Goal: Task Accomplishment & Management: Use online tool/utility

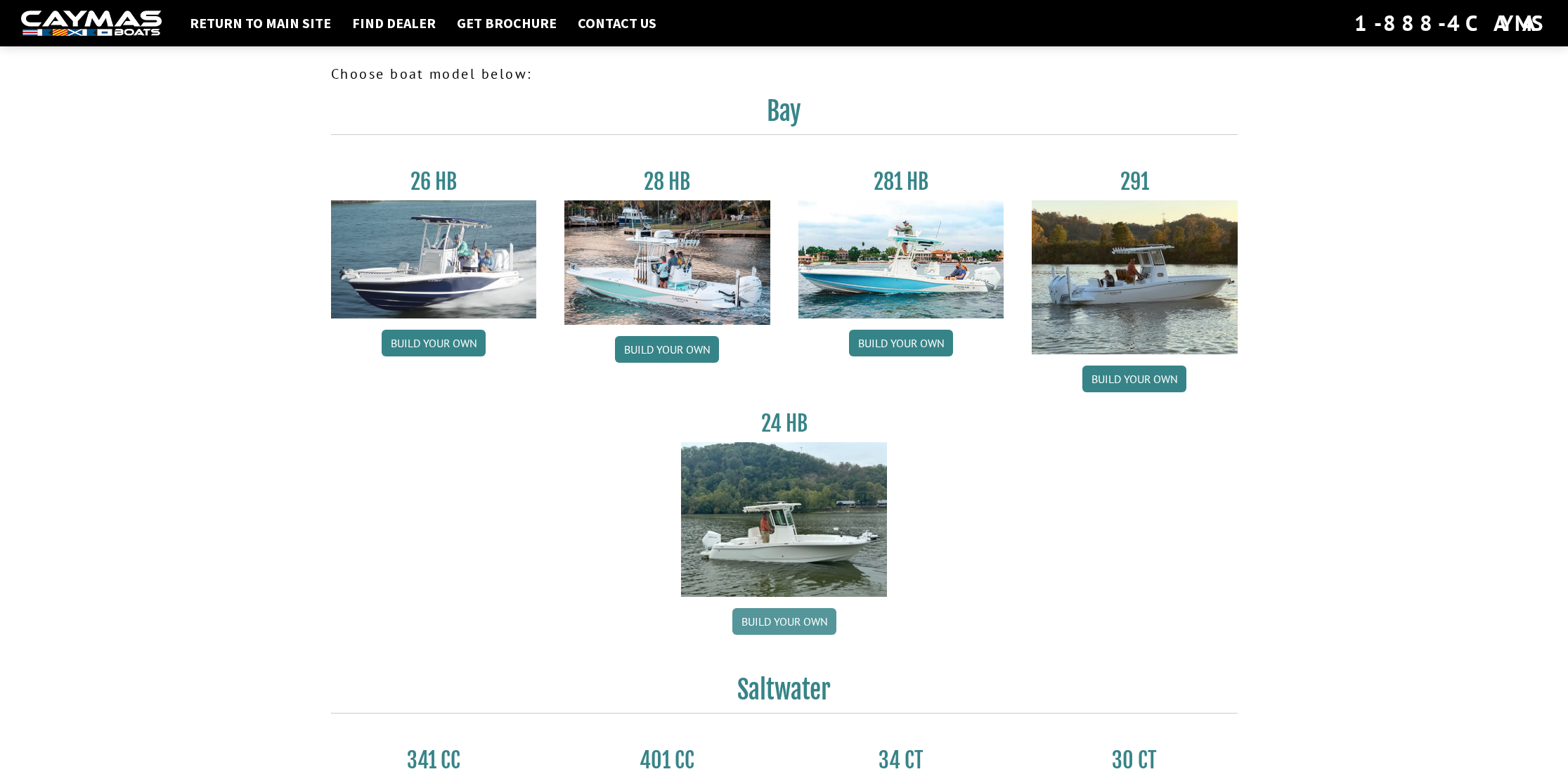
click at [776, 620] on link "Build your own" at bounding box center [784, 621] width 104 height 27
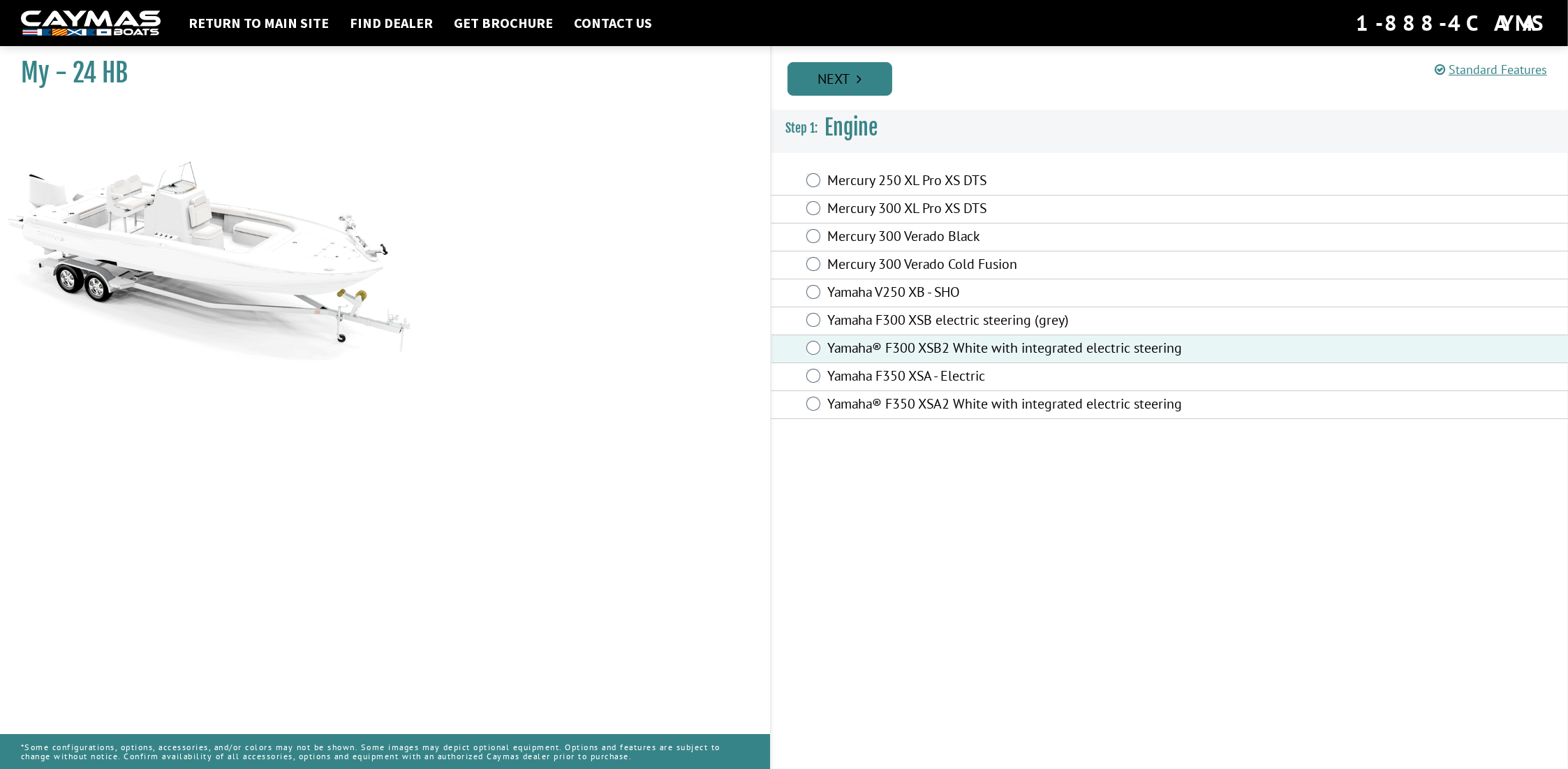
click at [863, 89] on link "Next" at bounding box center [840, 79] width 104 height 33
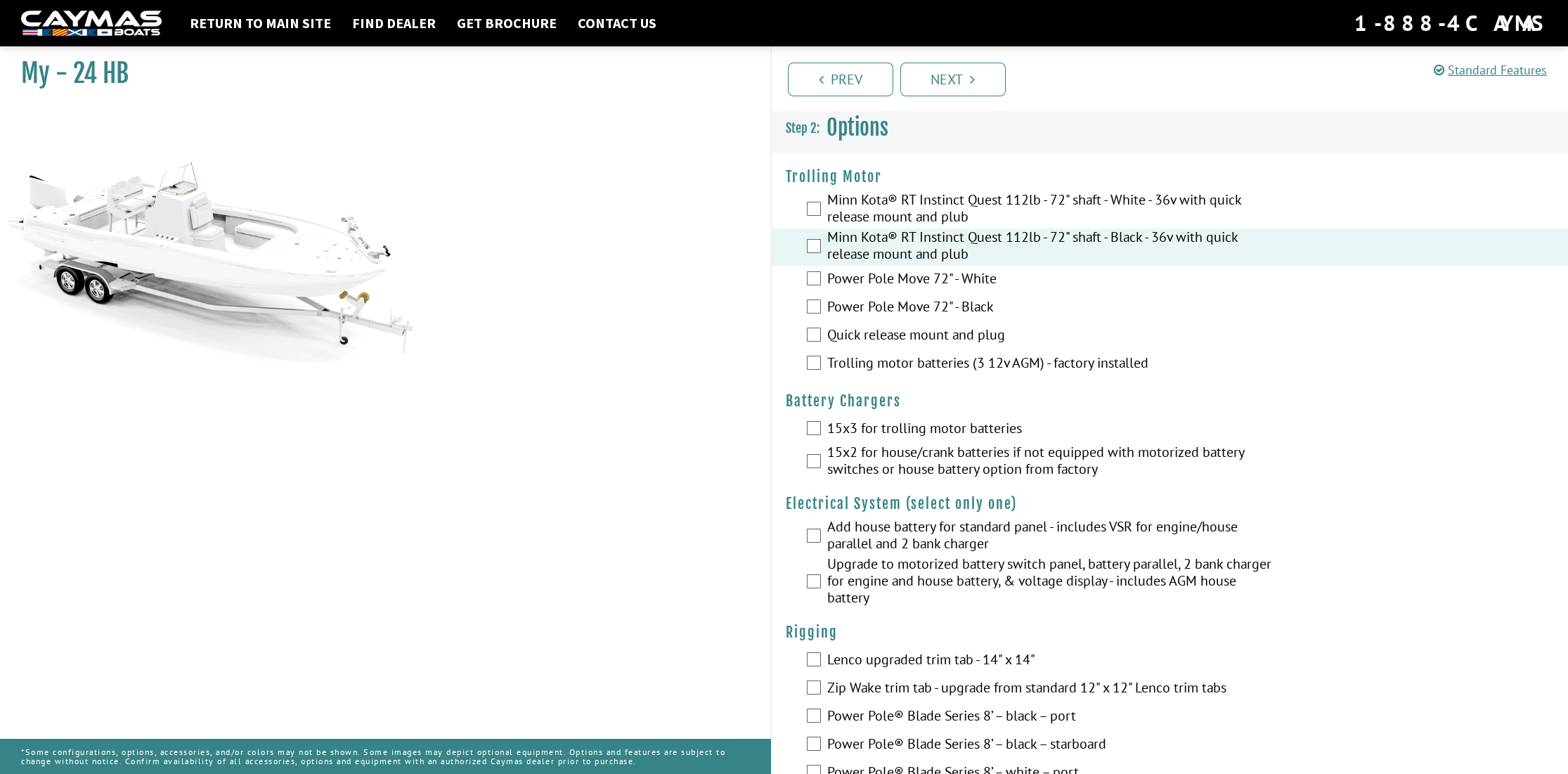
click at [820, 200] on div "Minn Kota® RT Instinct Quest 112lb - 72" shaft - White - 36v with quick release…" at bounding box center [1170, 209] width 797 height 38
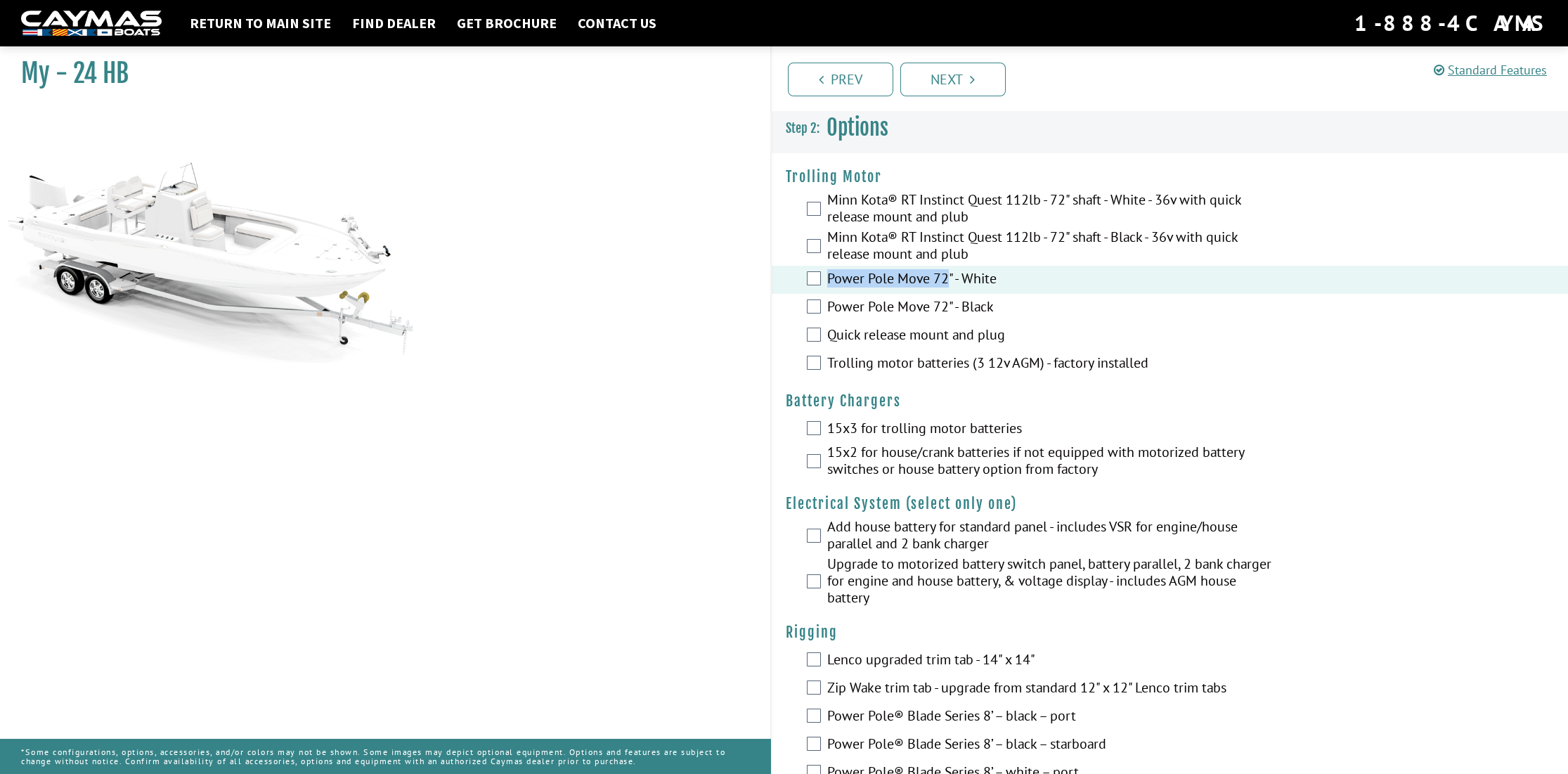
drag, startPoint x: 825, startPoint y: 272, endPoint x: 947, endPoint y: 280, distance: 122.3
click at [947, 280] on div "Power Pole Move 72" - White" at bounding box center [1170, 280] width 797 height 28
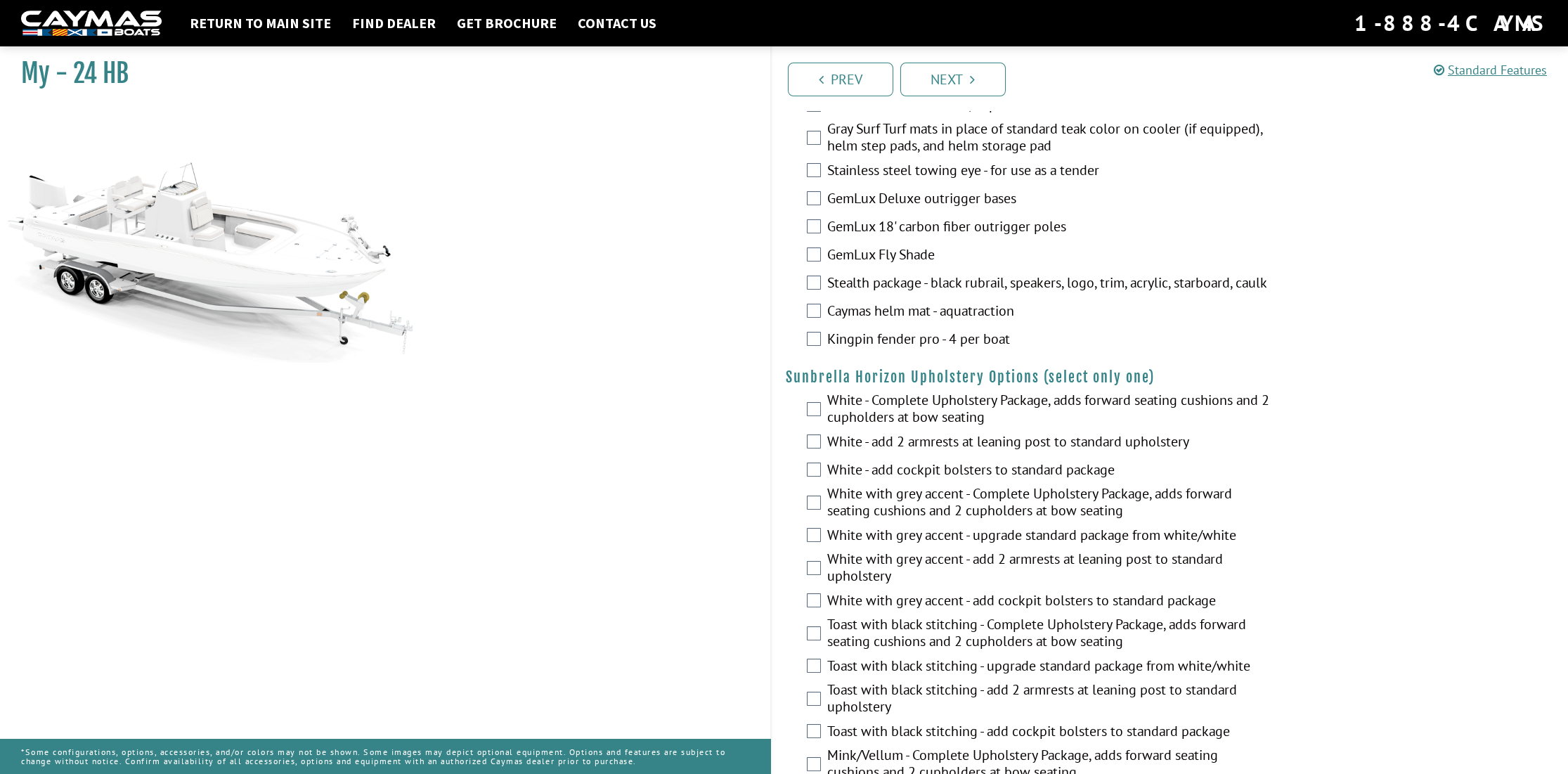
scroll to position [1898, 0]
drag, startPoint x: 784, startPoint y: 383, endPoint x: 887, endPoint y: 387, distance: 103.1
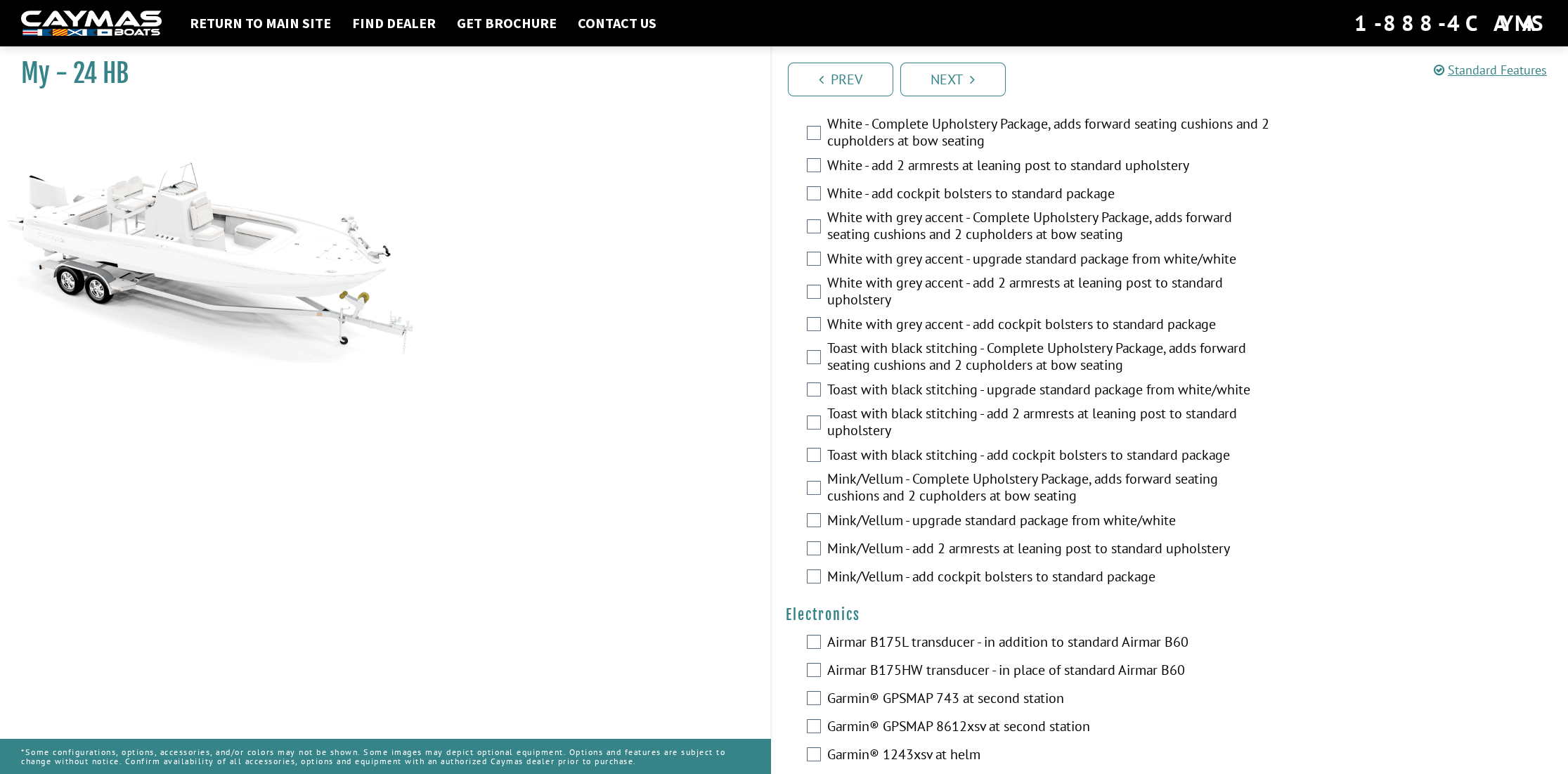
scroll to position [2179, 0]
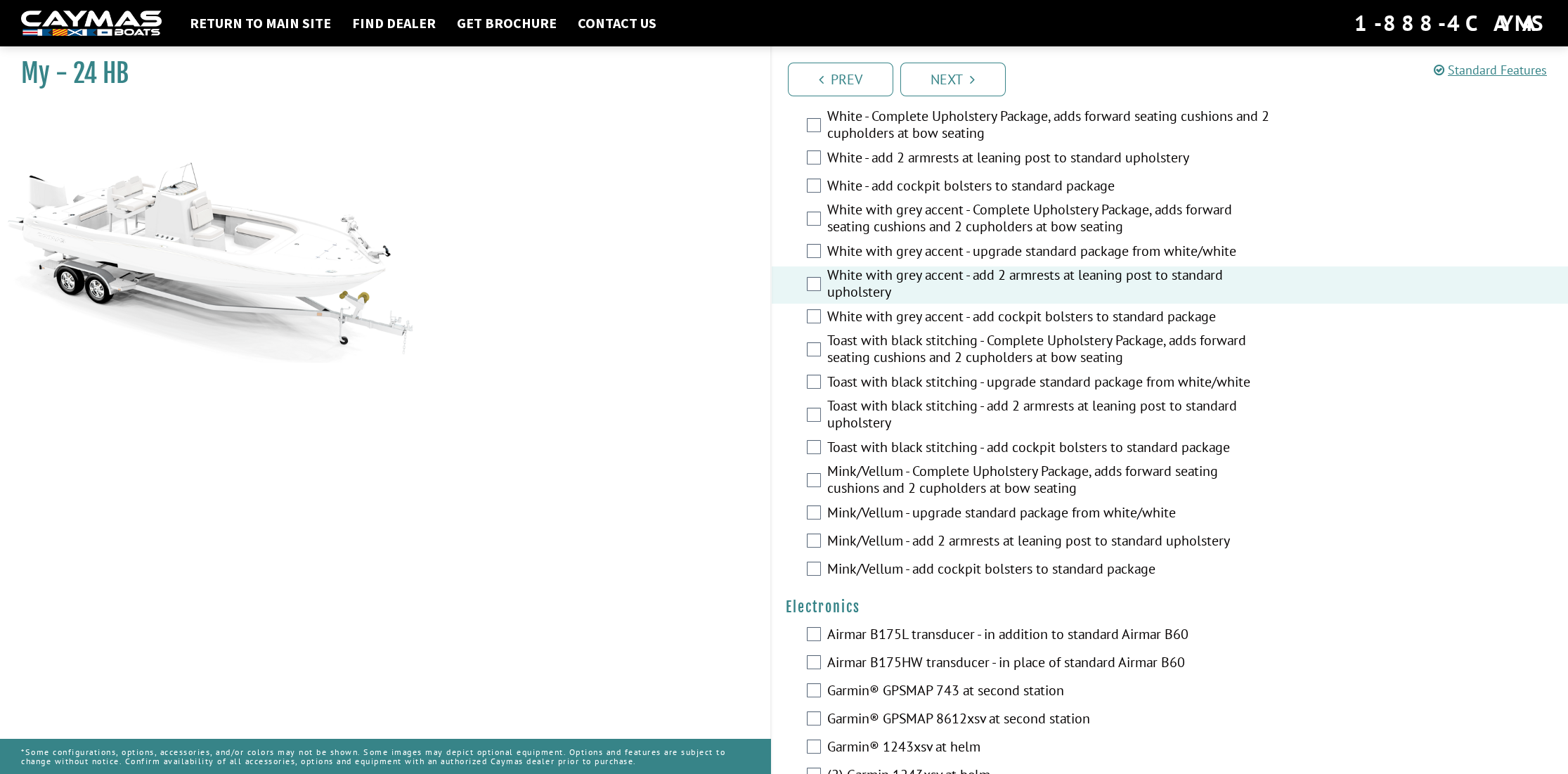
click at [217, 245] on img at bounding box center [211, 234] width 422 height 256
drag, startPoint x: 217, startPoint y: 245, endPoint x: 335, endPoint y: 308, distance: 133.8
click at [335, 308] on img at bounding box center [211, 234] width 422 height 256
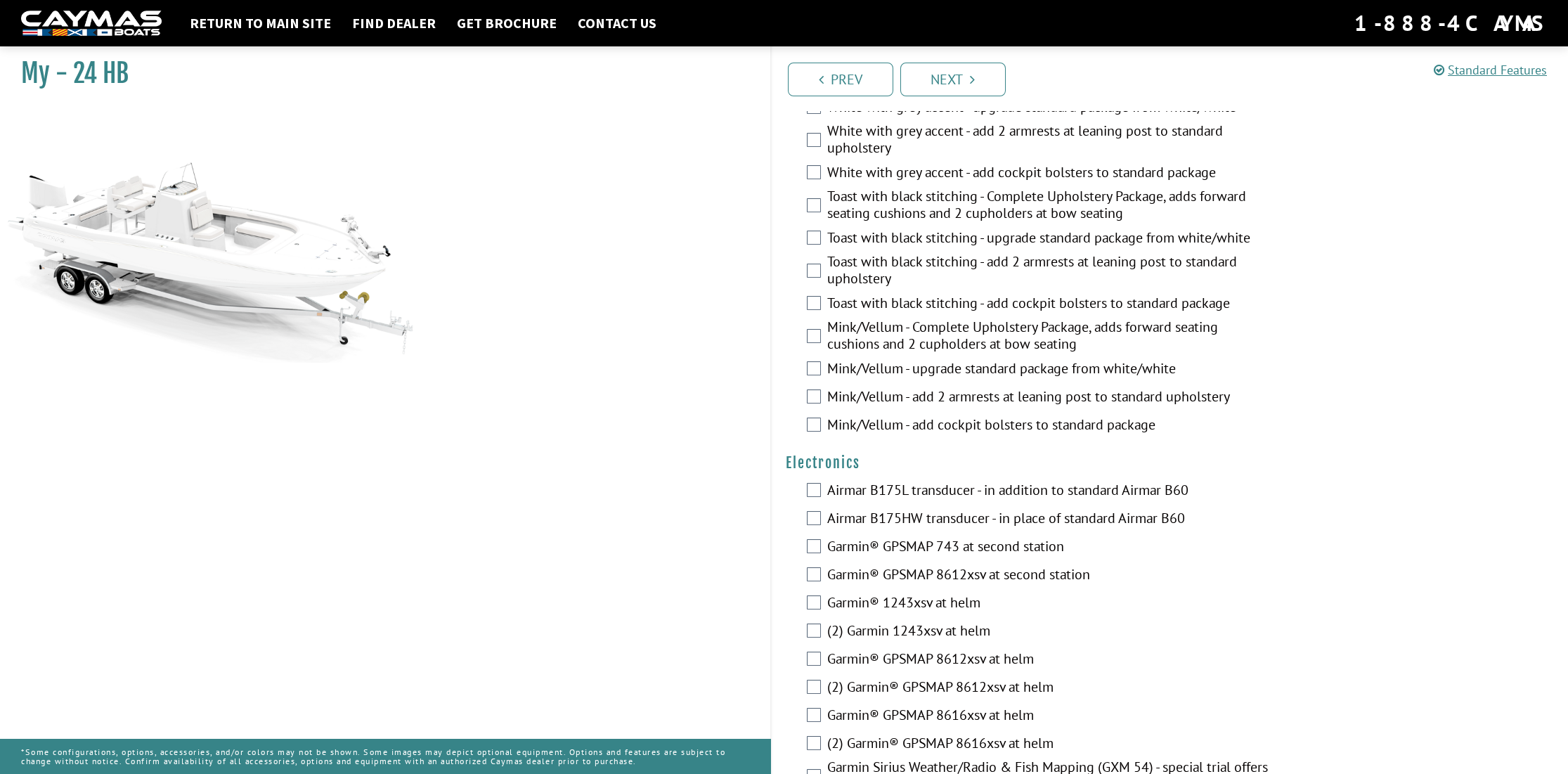
scroll to position [2390, 0]
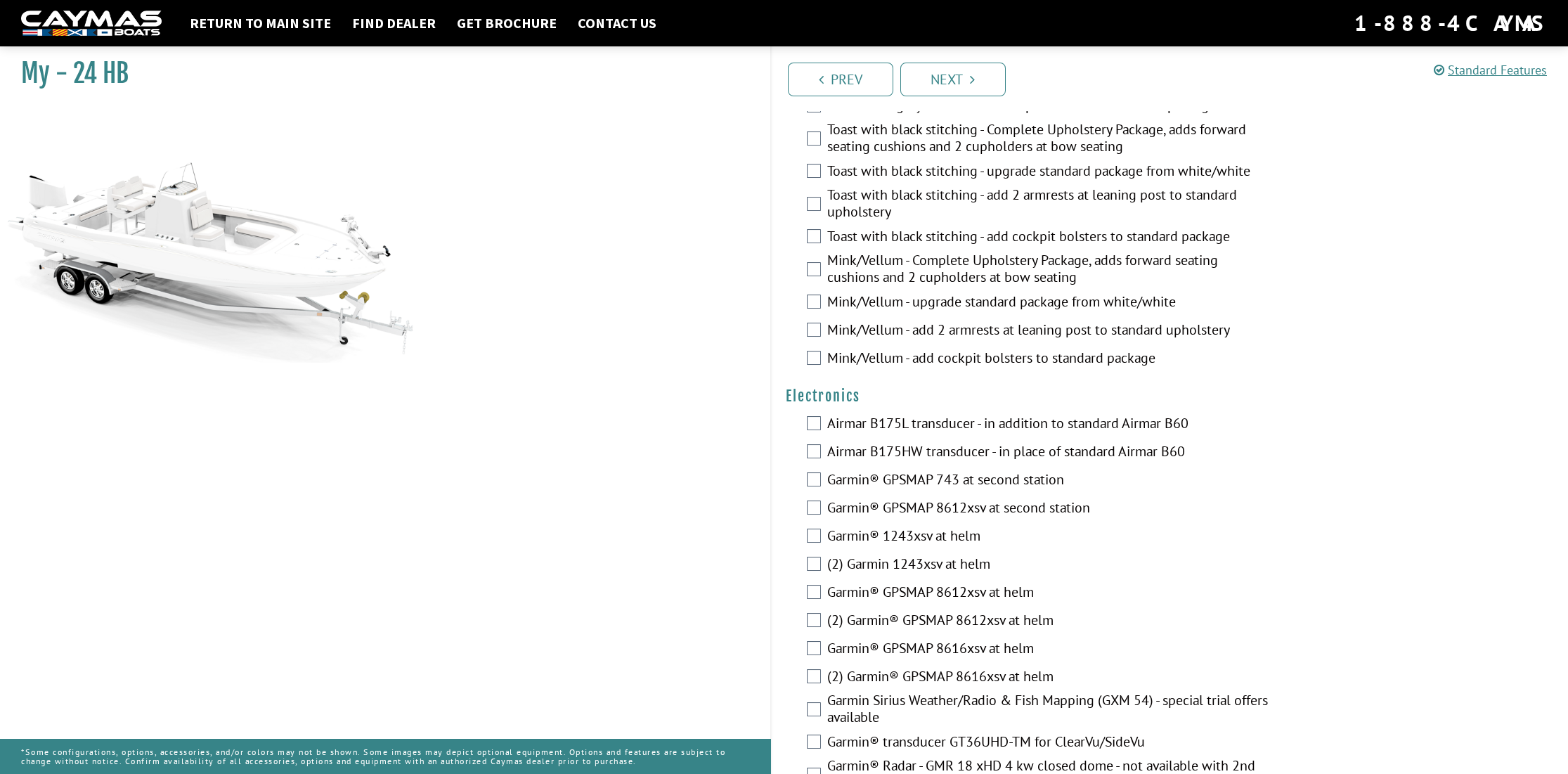
click at [811, 467] on div "Airmar B175HW transducer - in place of standard Airmar B60" at bounding box center [1170, 453] width 797 height 28
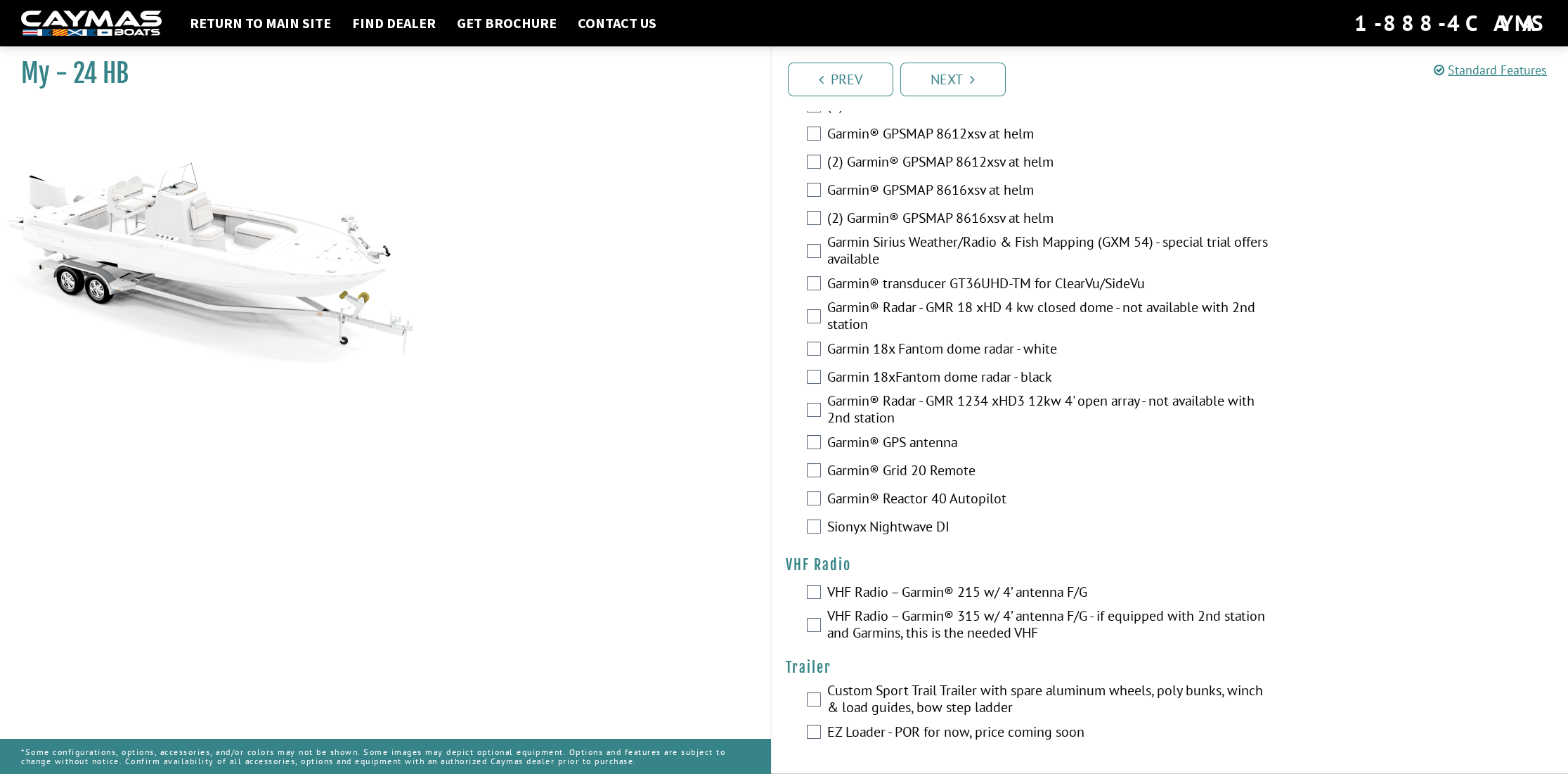
scroll to position [2858, 0]
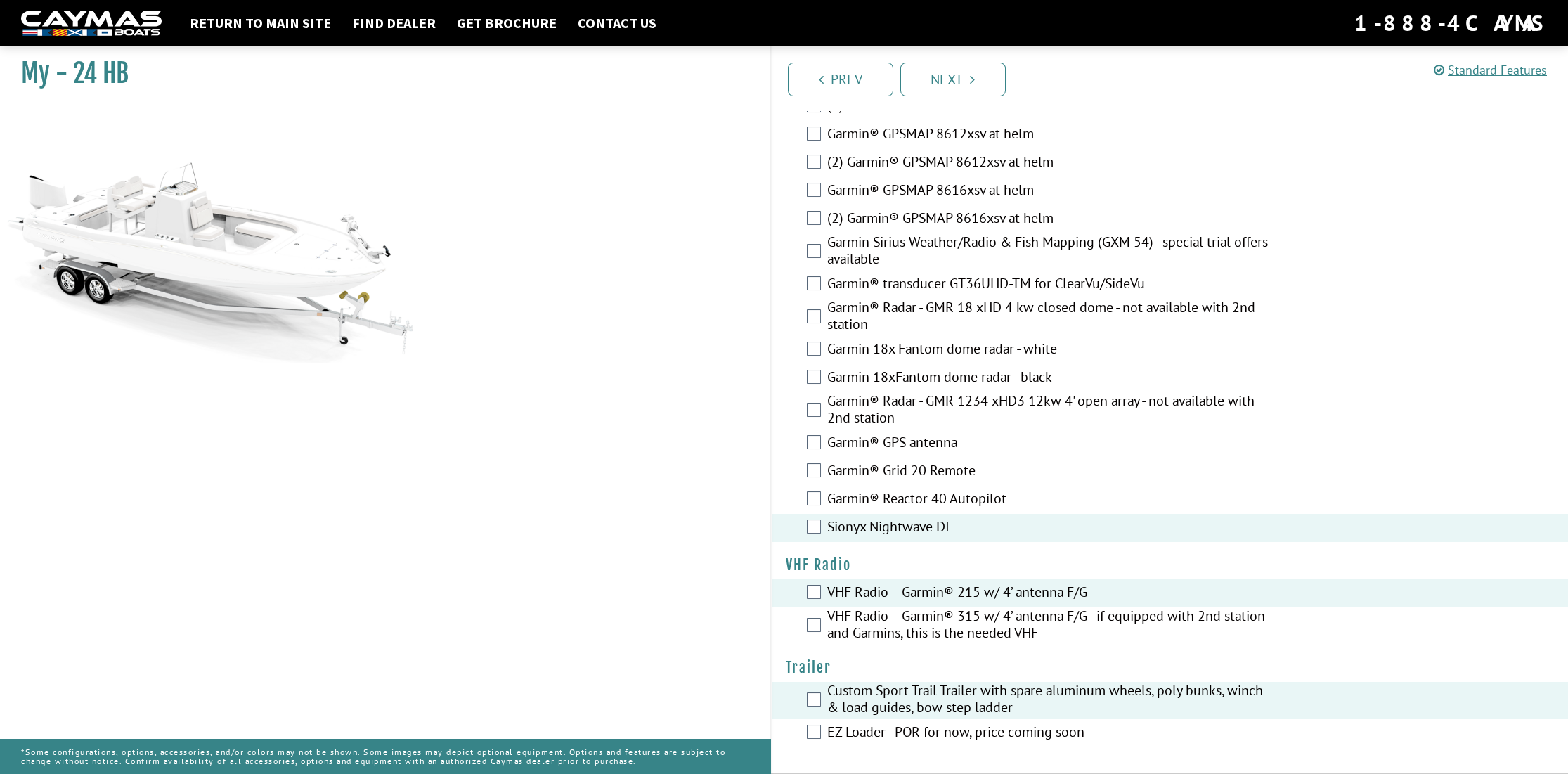
click at [825, 497] on div "Garmin® Reactor 40 Autopilot" at bounding box center [1170, 500] width 797 height 28
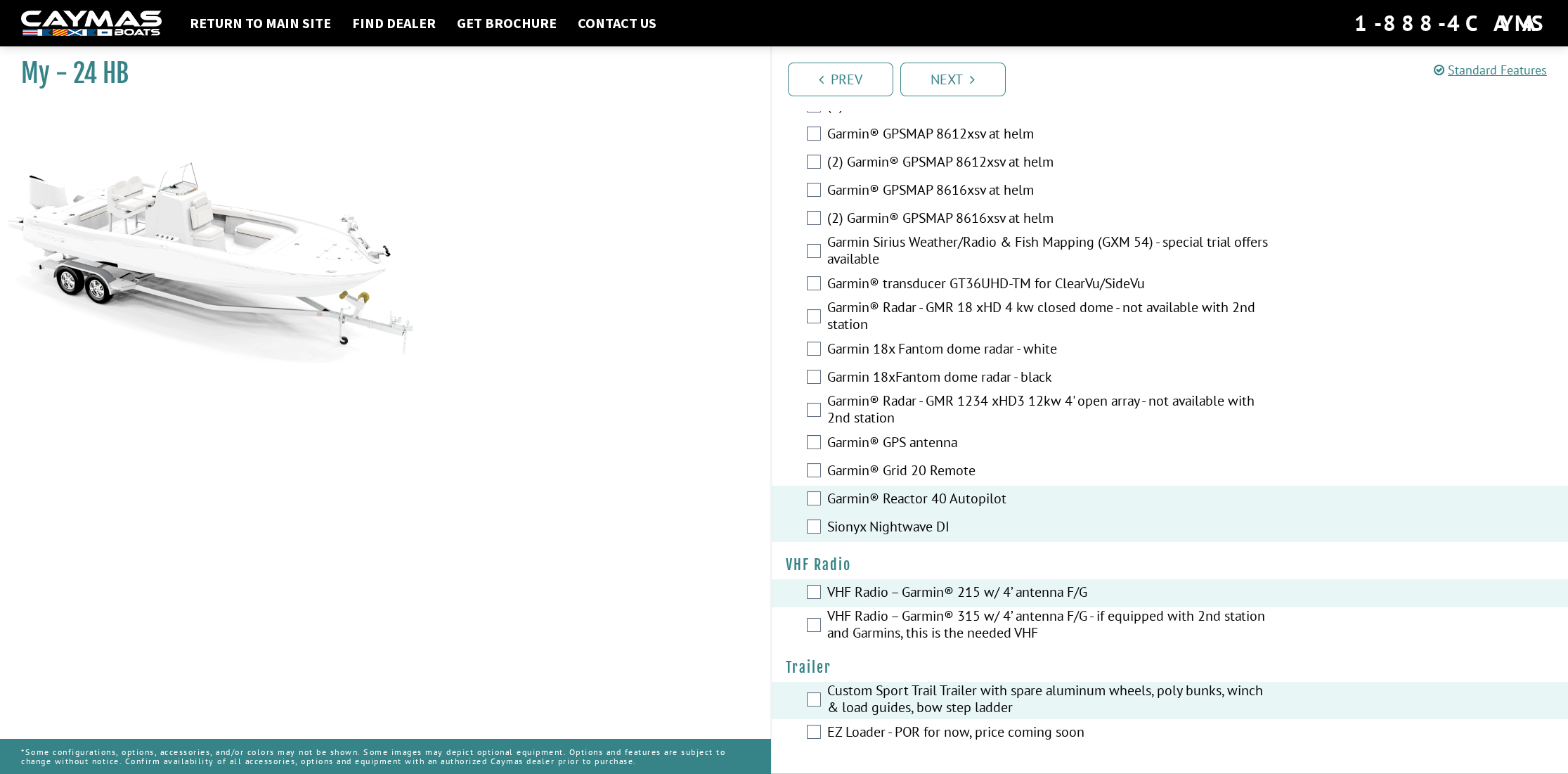
click at [805, 347] on div "Garmin 18x Fantom dome radar - white" at bounding box center [1170, 350] width 797 height 28
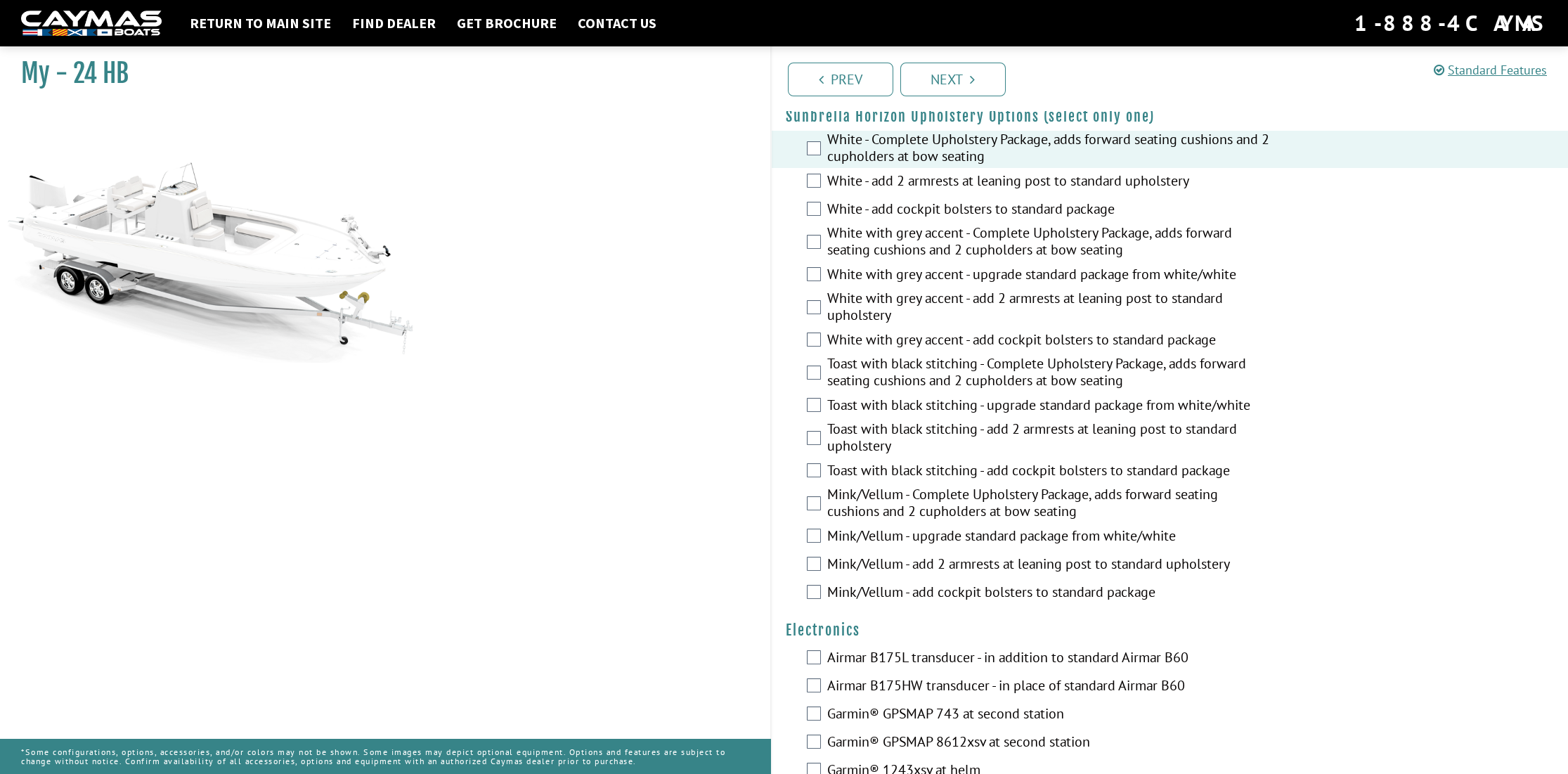
scroll to position [2155, 0]
click at [817, 340] on div "White with grey accent - add cockpit bolsters to standard package" at bounding box center [1170, 342] width 797 height 28
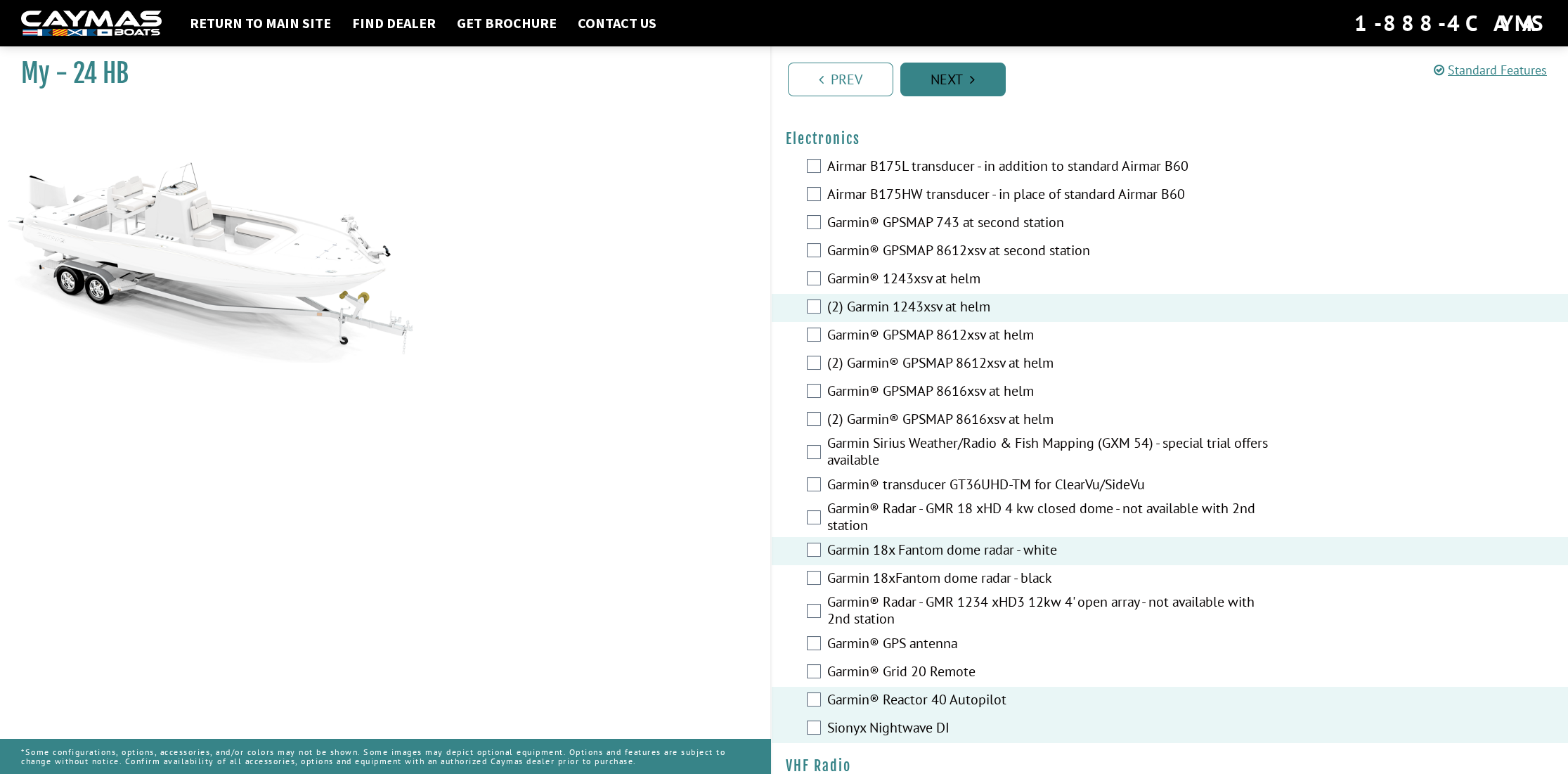
click at [968, 71] on link "Next" at bounding box center [953, 79] width 105 height 33
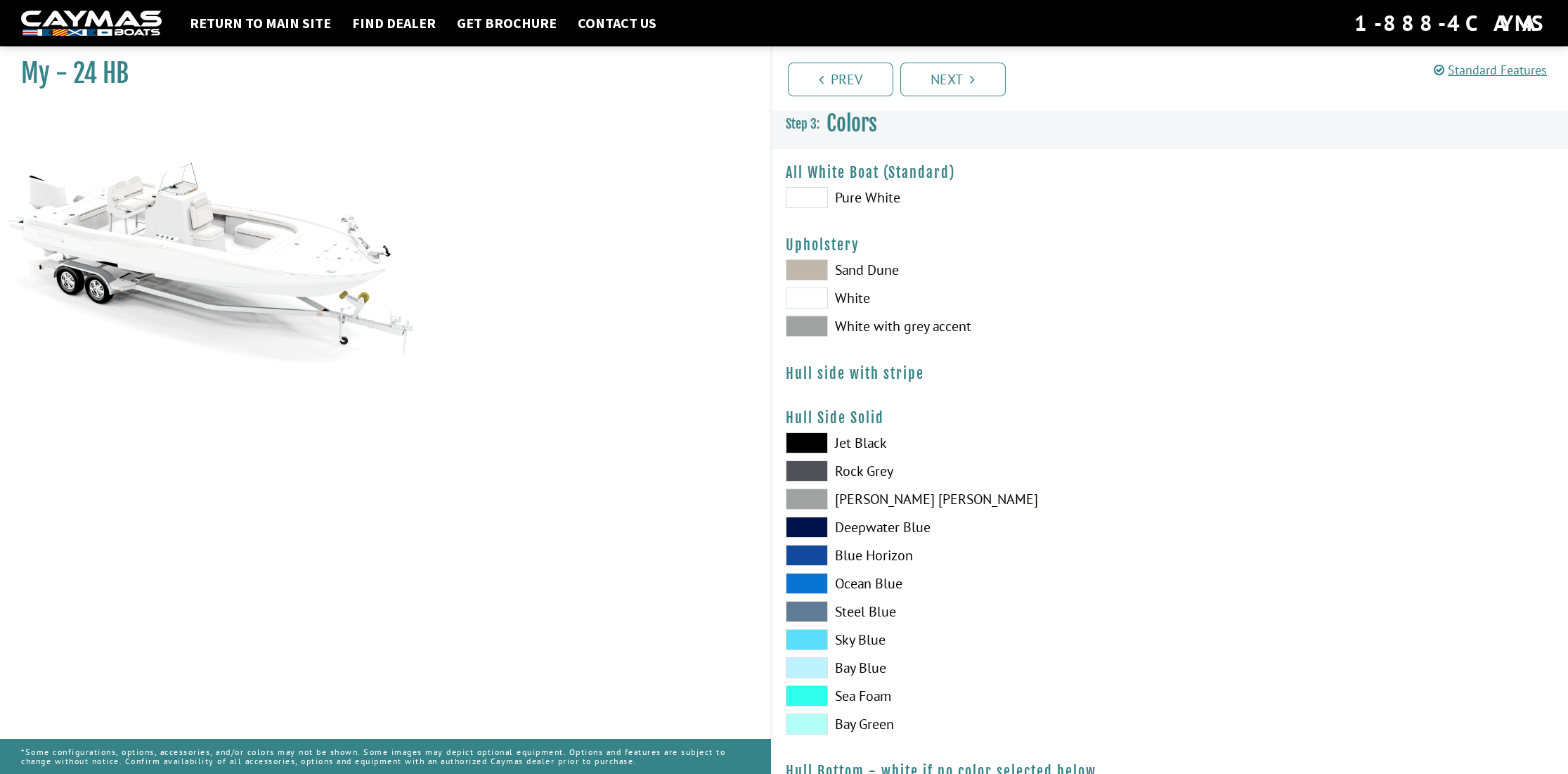
scroll to position [0, 0]
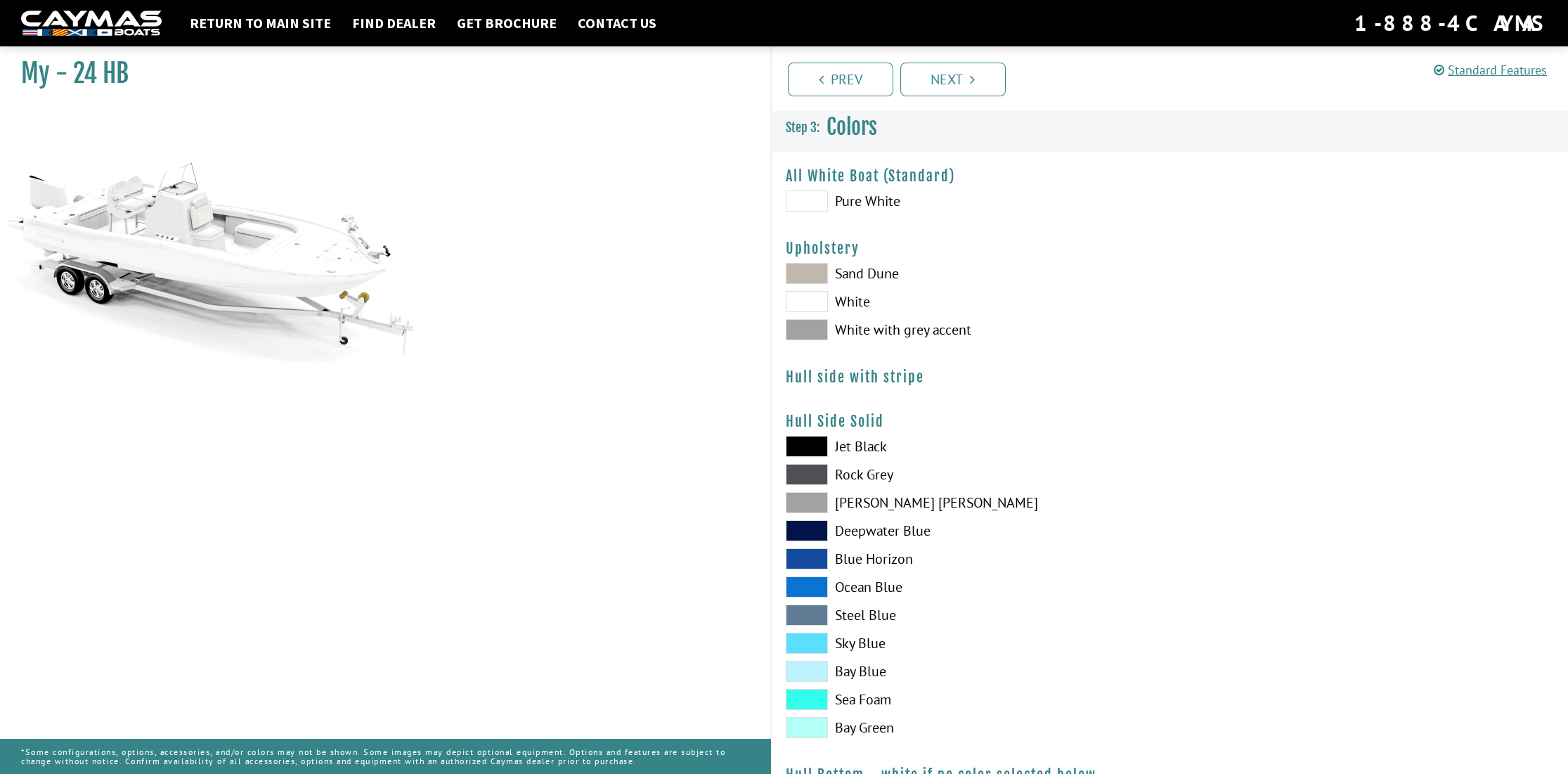
click at [867, 279] on label "Sand Dune" at bounding box center [971, 273] width 370 height 21
click at [863, 306] on label "White" at bounding box center [971, 301] width 370 height 21
click at [867, 326] on label "White with grey accent" at bounding box center [971, 329] width 370 height 21
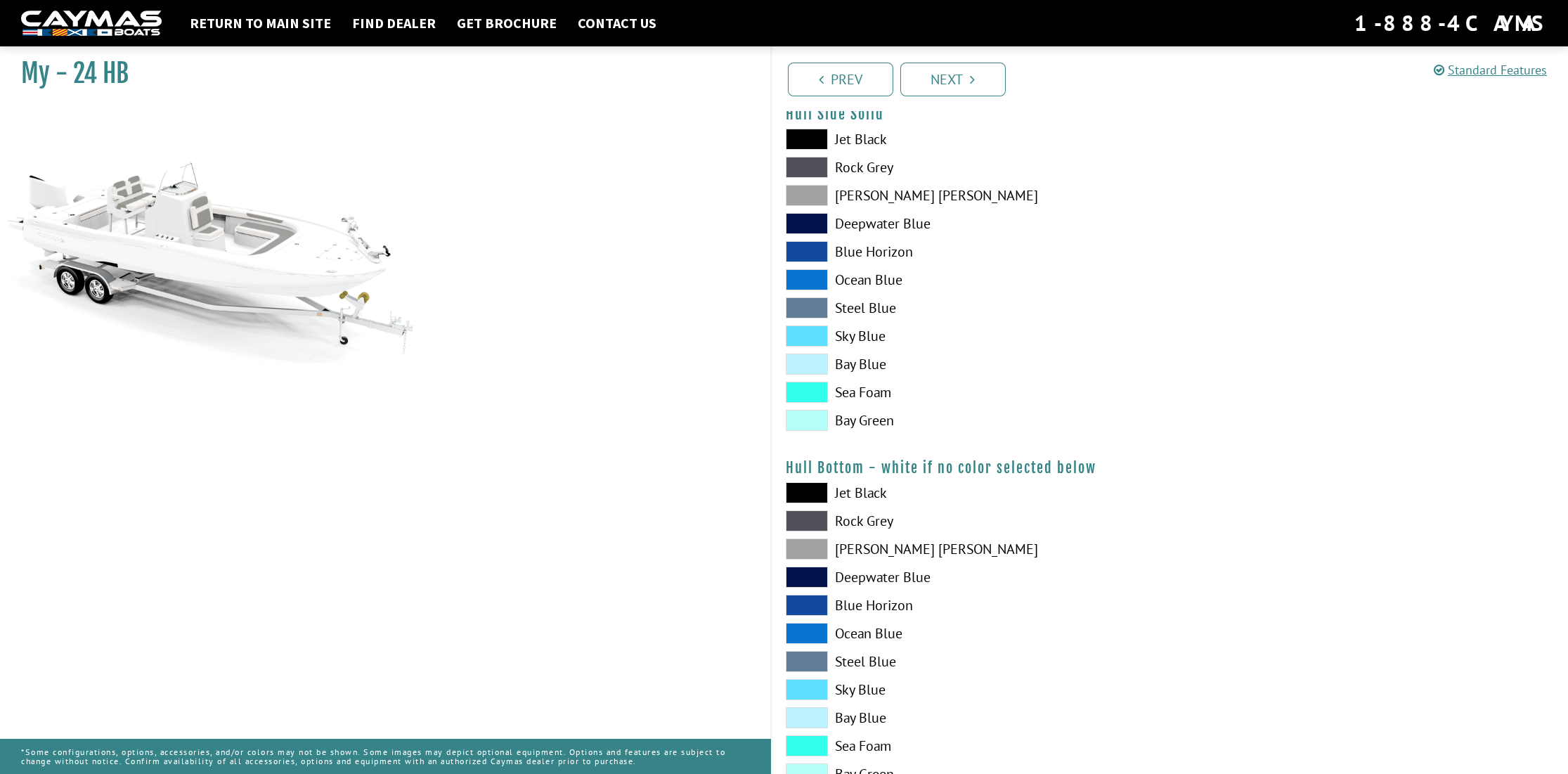
scroll to position [266, 0]
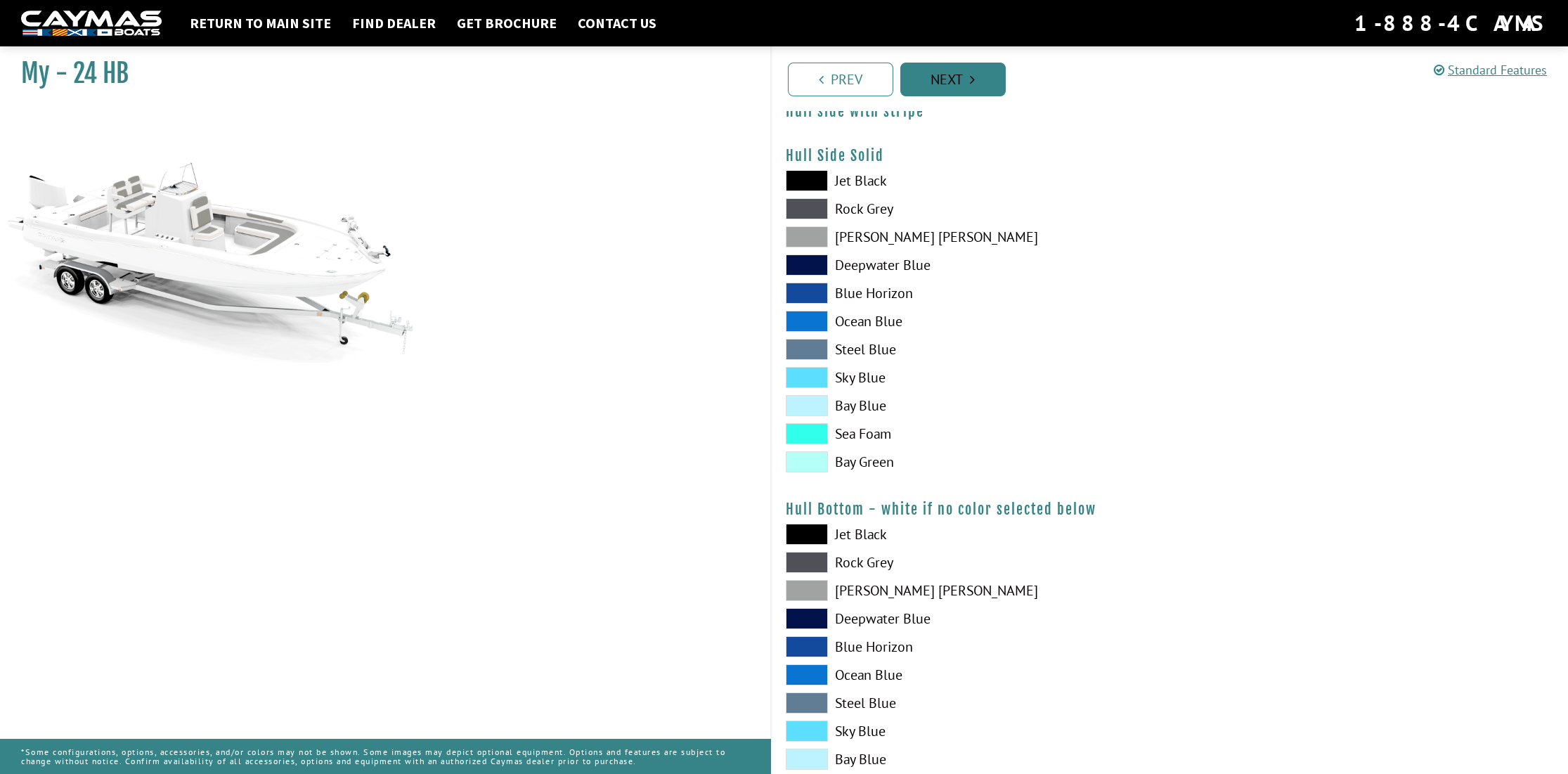
click at [965, 71] on link "Next" at bounding box center [953, 79] width 105 height 33
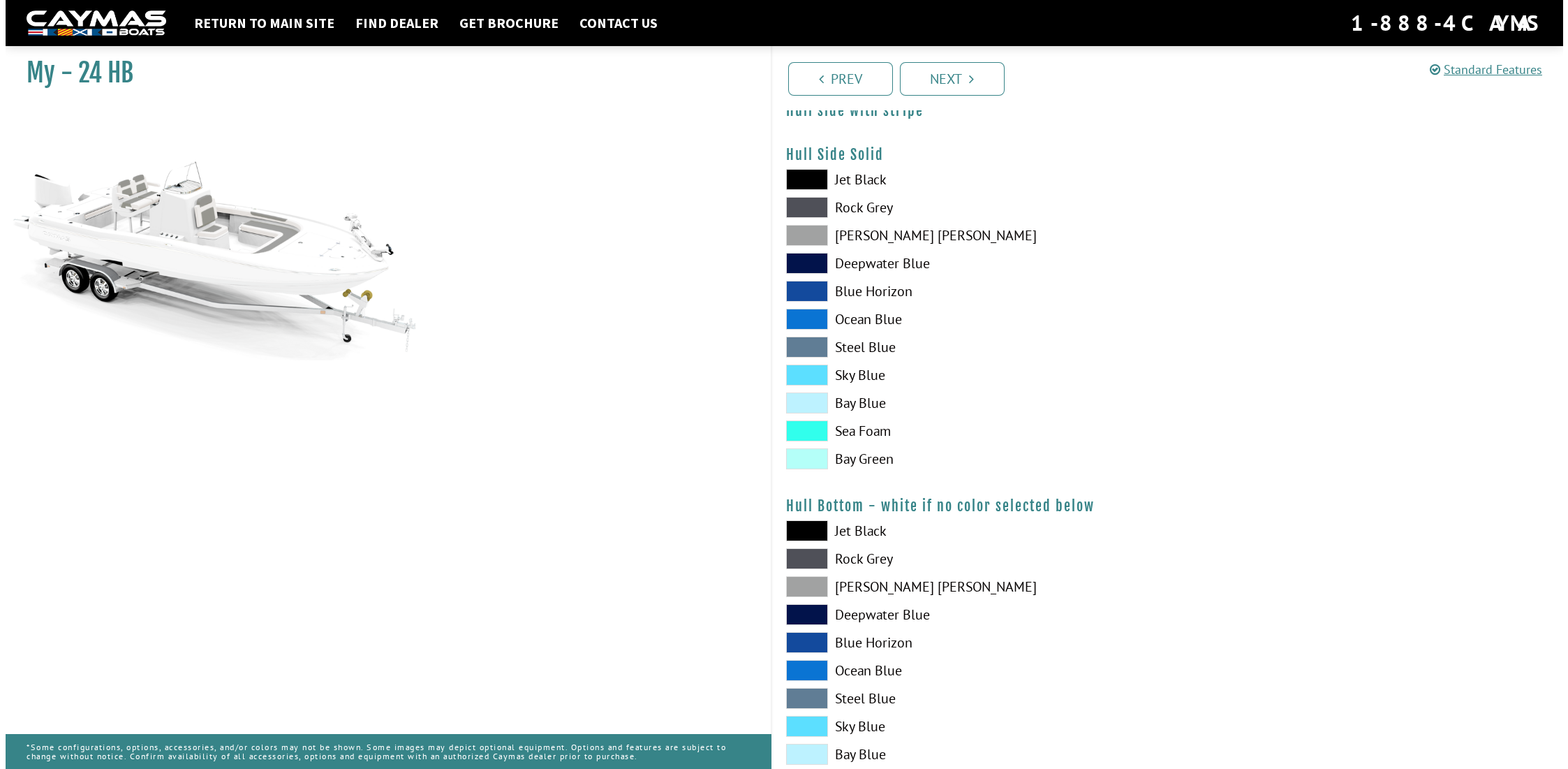
scroll to position [0, 0]
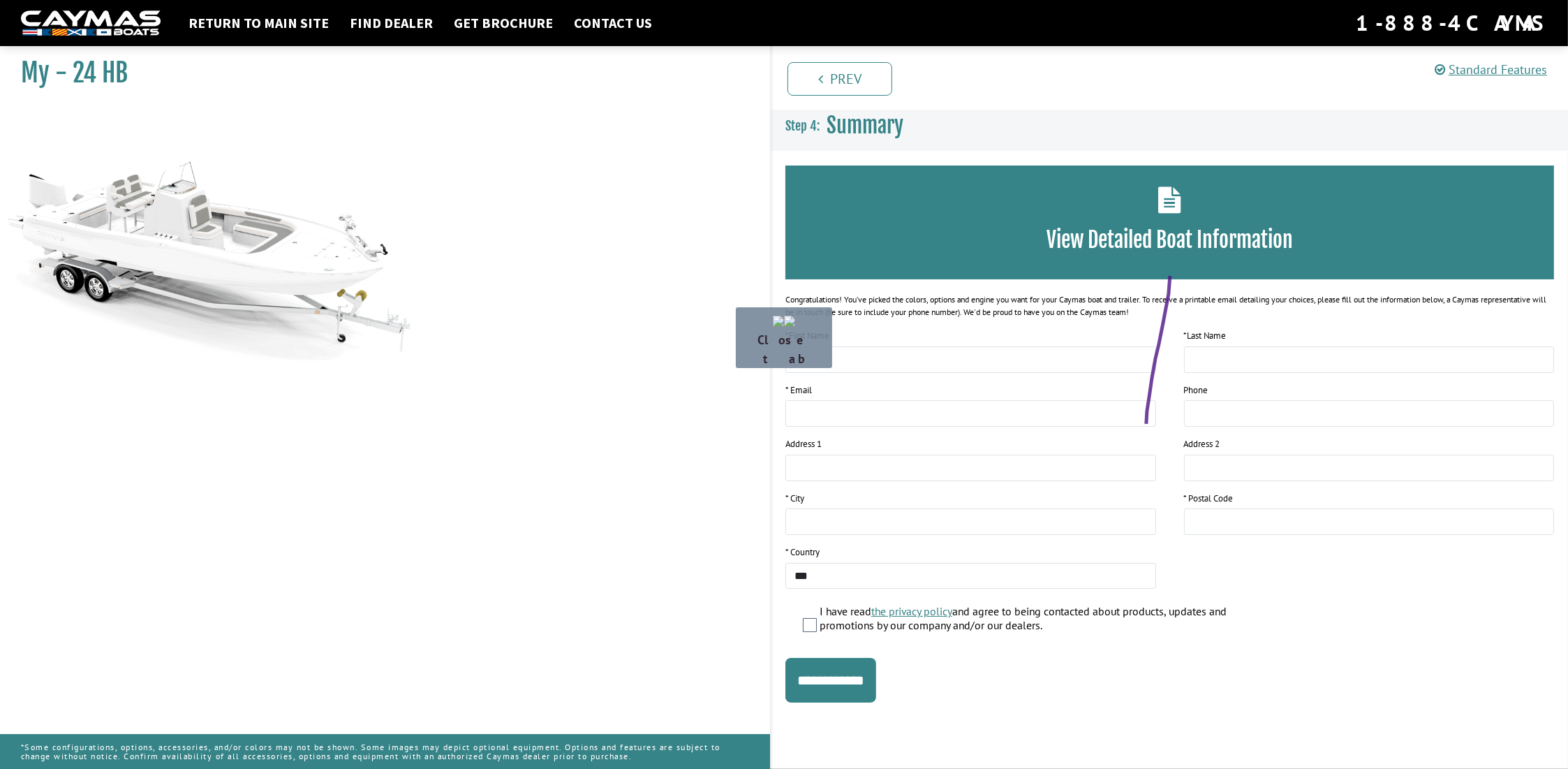
drag, startPoint x: 1170, startPoint y: 276, endPoint x: 1402, endPoint y: 499, distance: 321.8
